Goal: Communication & Community: Answer question/provide support

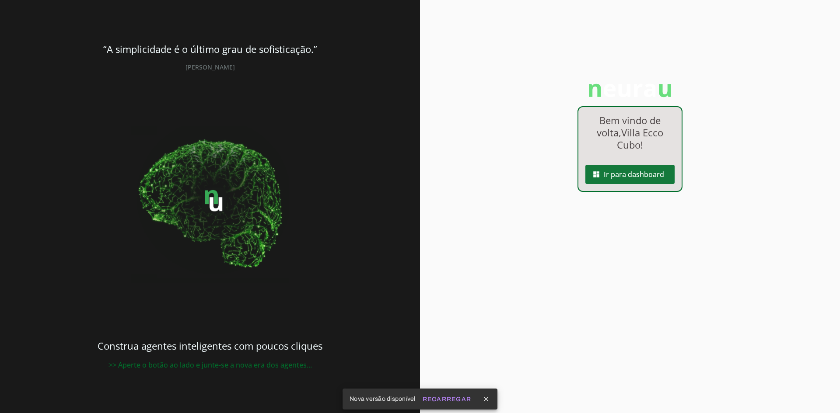
click at [626, 177] on span at bounding box center [629, 174] width 89 height 21
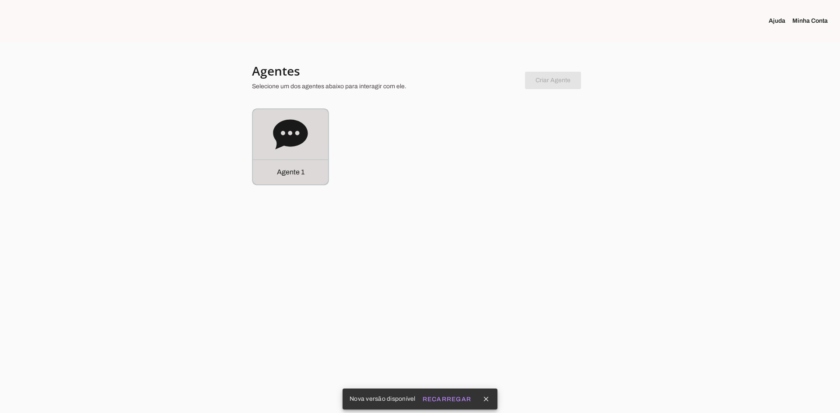
click at [283, 147] on icon at bounding box center [290, 134] width 35 height 35
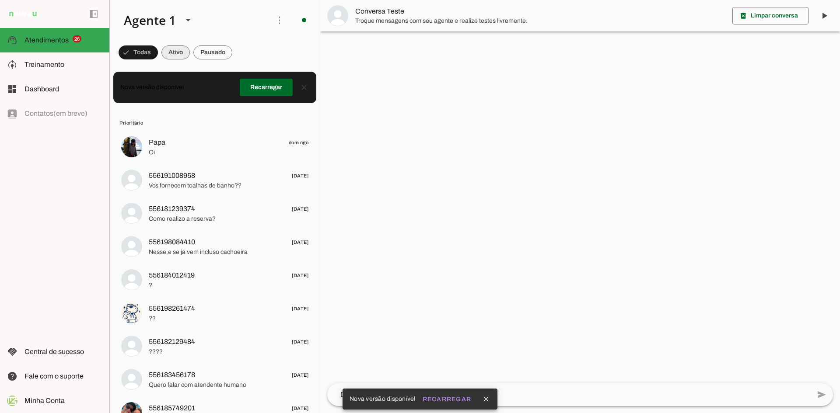
click at [178, 52] on span at bounding box center [175, 52] width 28 height 21
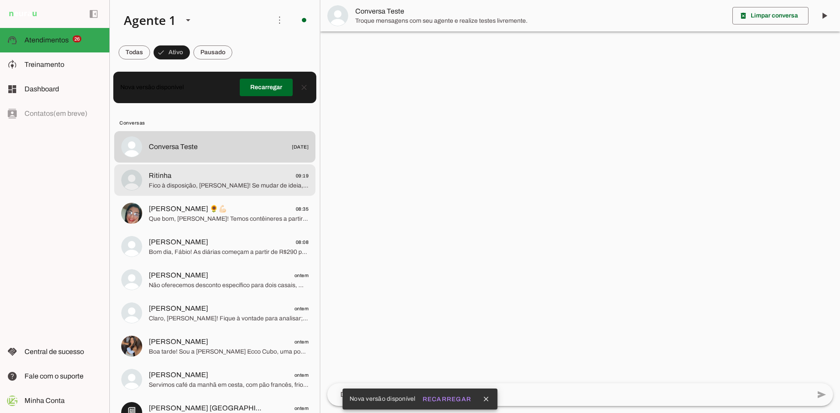
click at [207, 188] on span "Fico à disposição, [PERSON_NAME]! Se mudar de ideia, posso enviar o link para f…" at bounding box center [229, 186] width 160 height 9
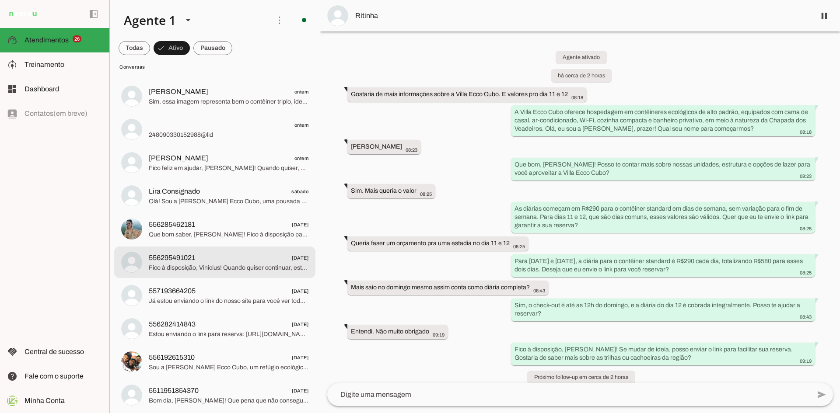
scroll to position [306, 0]
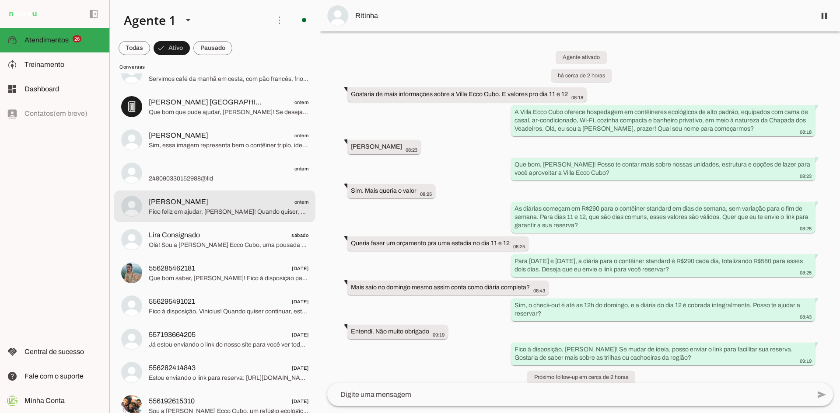
click at [205, 216] on span "Fico feliz em ajudar, [PERSON_NAME]! Quando quiser, estou aqui para facilitar s…" at bounding box center [229, 212] width 160 height 9
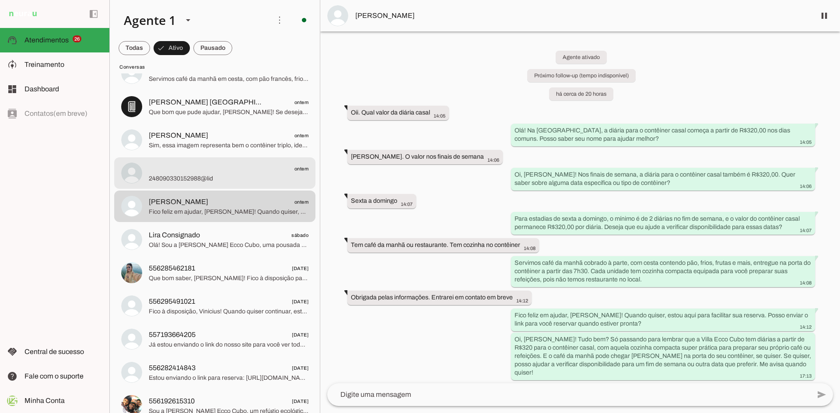
click at [193, 184] on md-item "ontem 248090330152988@lid" at bounding box center [214, 172] width 201 height 31
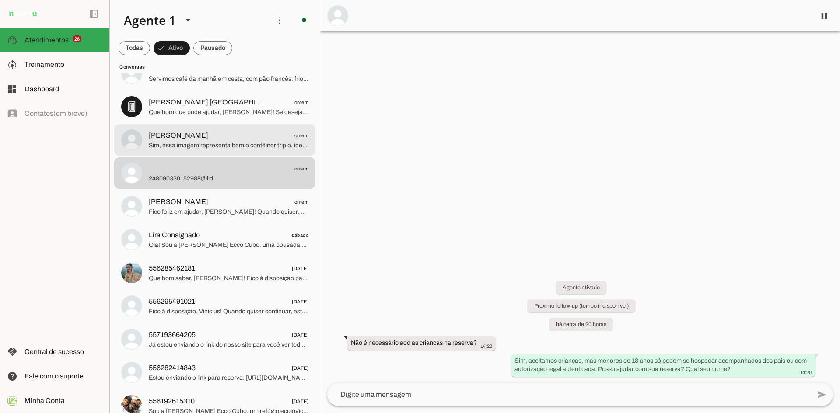
click at [180, 146] on span "Sim, essa imagem representa bem o contêiner triplo, ideal para acomodar sua fam…" at bounding box center [229, 145] width 160 height 9
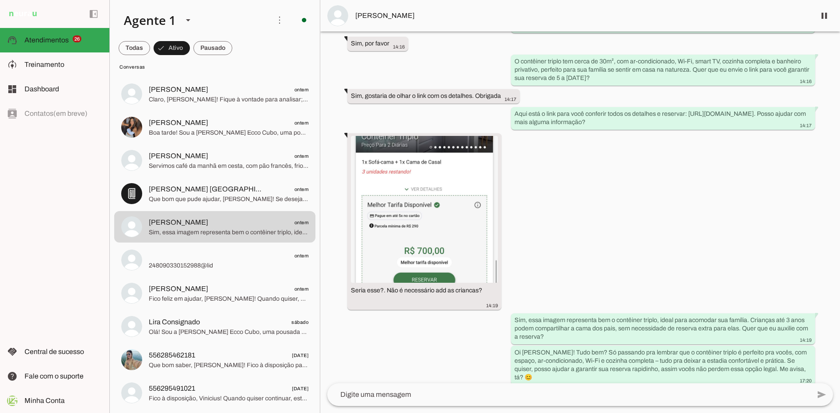
scroll to position [219, 0]
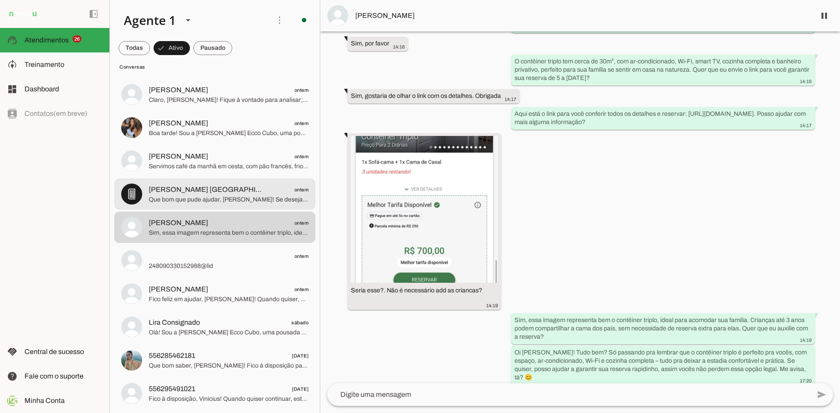
click at [199, 194] on span "[PERSON_NAME] [GEOGRAPHIC_DATA] ontem" at bounding box center [229, 190] width 160 height 11
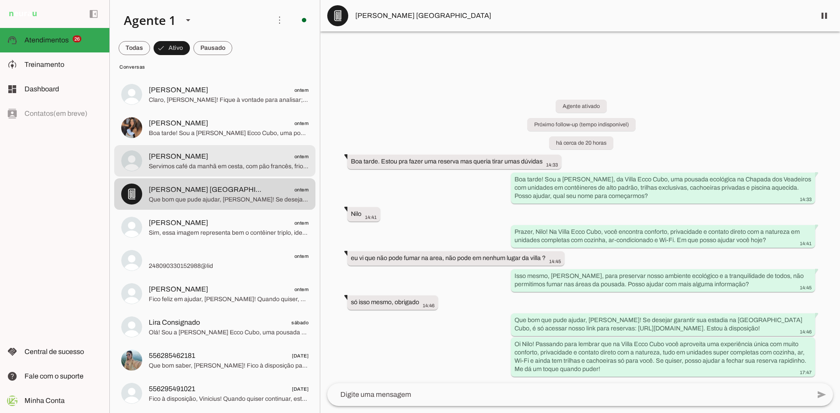
click at [235, 170] on span "Servimos café da manhã em cesta, com pão francês, frios, frutas e sucos, por R$…" at bounding box center [229, 166] width 160 height 9
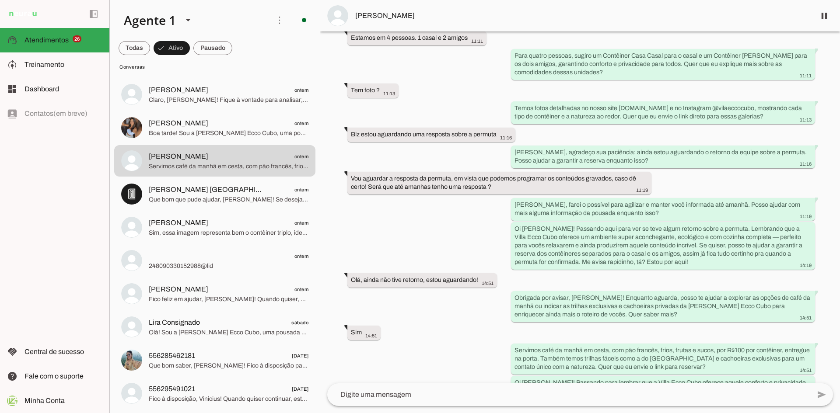
scroll to position [1030, 0]
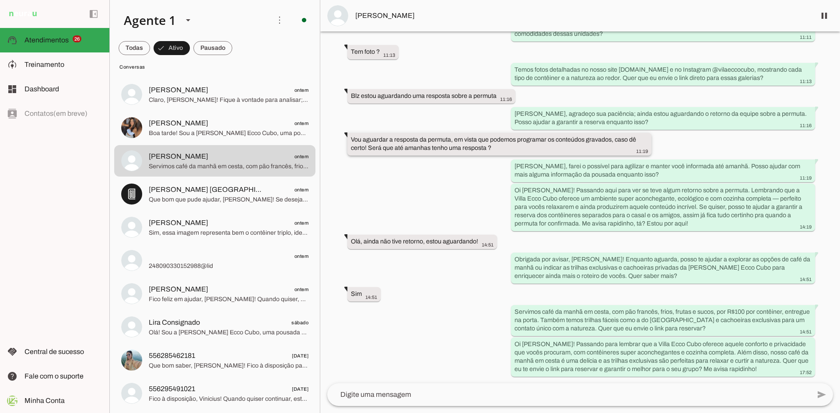
drag, startPoint x: 496, startPoint y: 149, endPoint x: 350, endPoint y: 140, distance: 146.3
click at [350, 140] on whatsapp-message-bubble "Vou aguardar a resposta da permuta, em vista que podemos programar os conteúdos…" at bounding box center [499, 144] width 304 height 23
click at [462, 115] on div "Agente ativado Próximo follow-up (tempo indisponível) há 1 dia Boa noite 19:46 …" at bounding box center [580, 207] width 520 height 352
click at [222, 135] on span "Boa tarde! Sou a [PERSON_NAME] Ecco Cubo, uma pousada ecológica na Chapada dos …" at bounding box center [229, 133] width 160 height 9
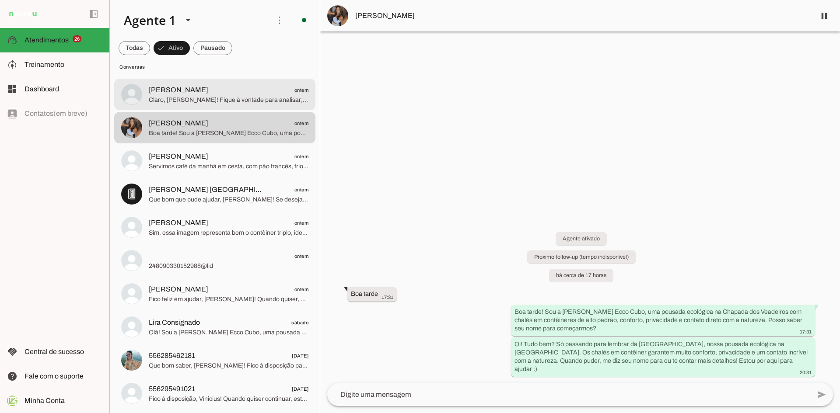
click at [228, 100] on span "Claro, [PERSON_NAME]! Fique à vontade para analisar; a Villa Ecco [PERSON_NAME]…" at bounding box center [229, 100] width 160 height 9
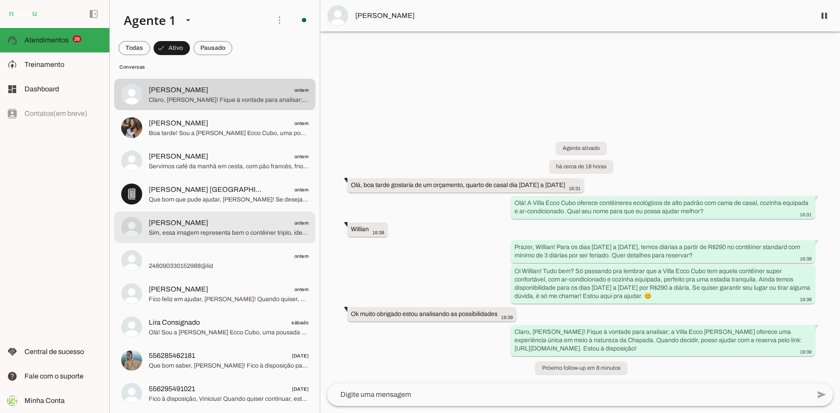
click at [206, 226] on span "[PERSON_NAME] ontem" at bounding box center [229, 223] width 160 height 11
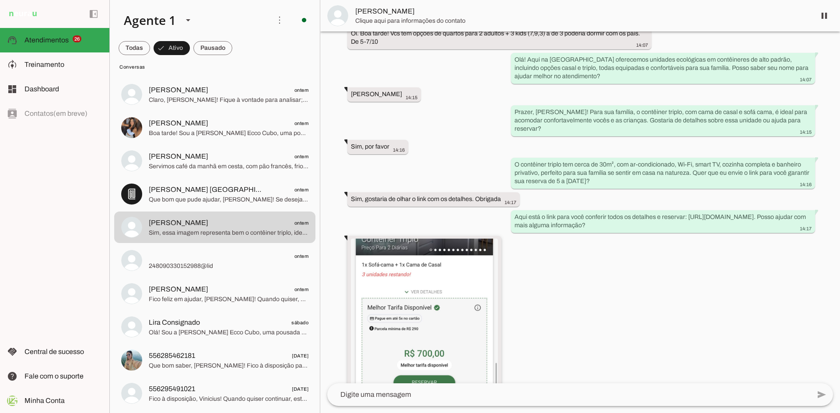
scroll to position [175, 0]
